Goal: Navigation & Orientation: Go to known website

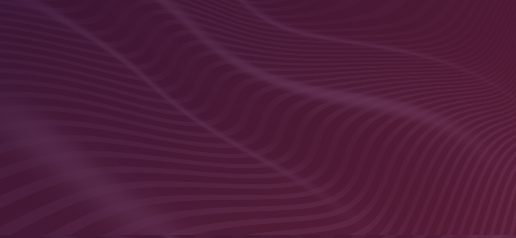
scroll to position [179, 0]
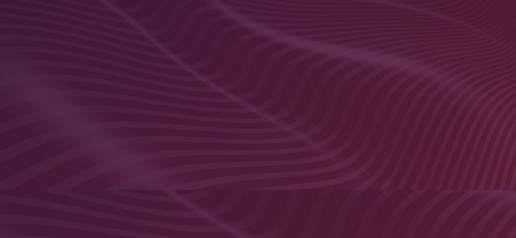
scroll to position [224, 0]
click at [256, 41] on div at bounding box center [258, 44] width 488 height 275
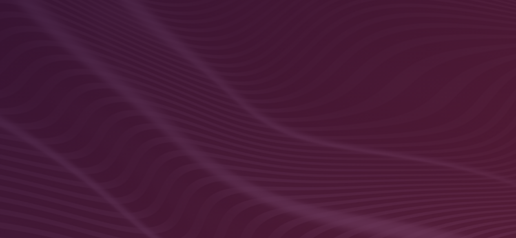
scroll to position [177, 0]
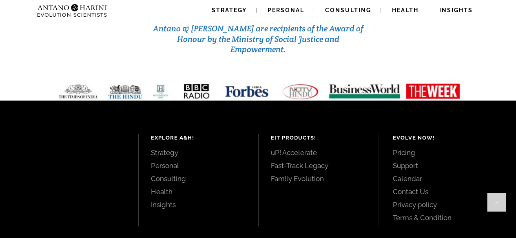
scroll to position [3556, 0]
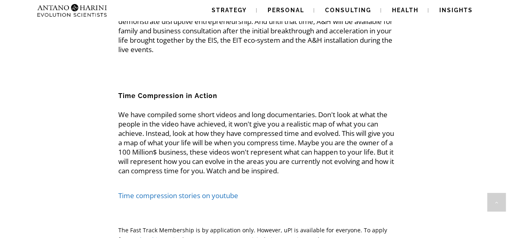
scroll to position [1824, 0]
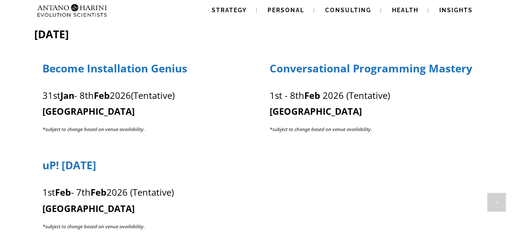
scroll to position [1337, 0]
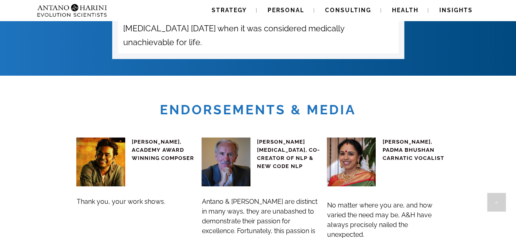
scroll to position [3119, 0]
